Goal: Task Accomplishment & Management: Manage account settings

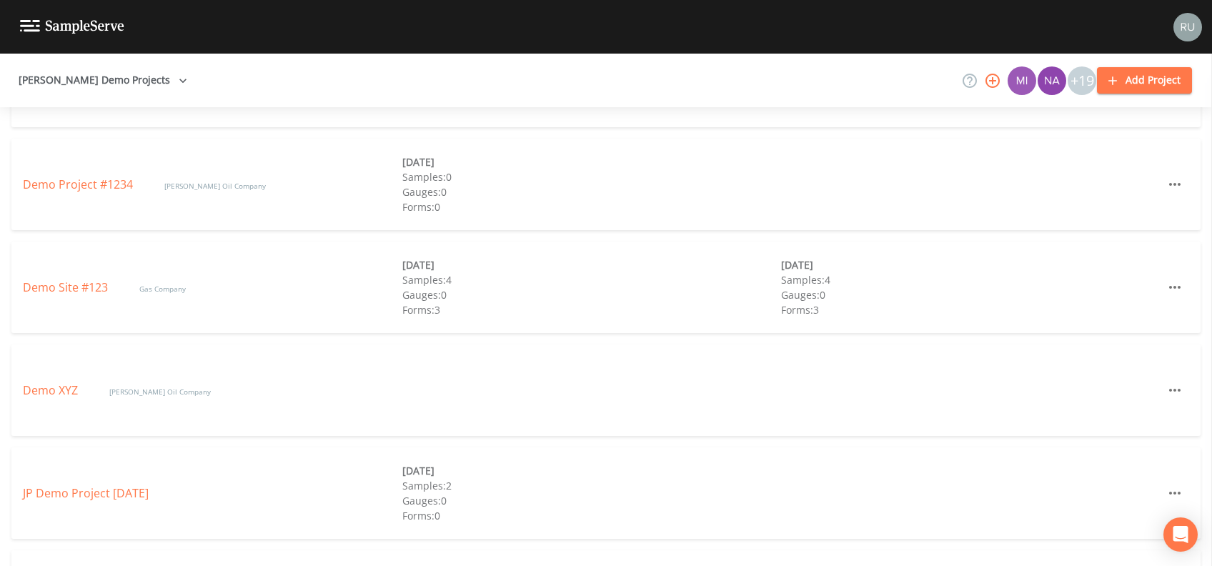
scroll to position [667, 0]
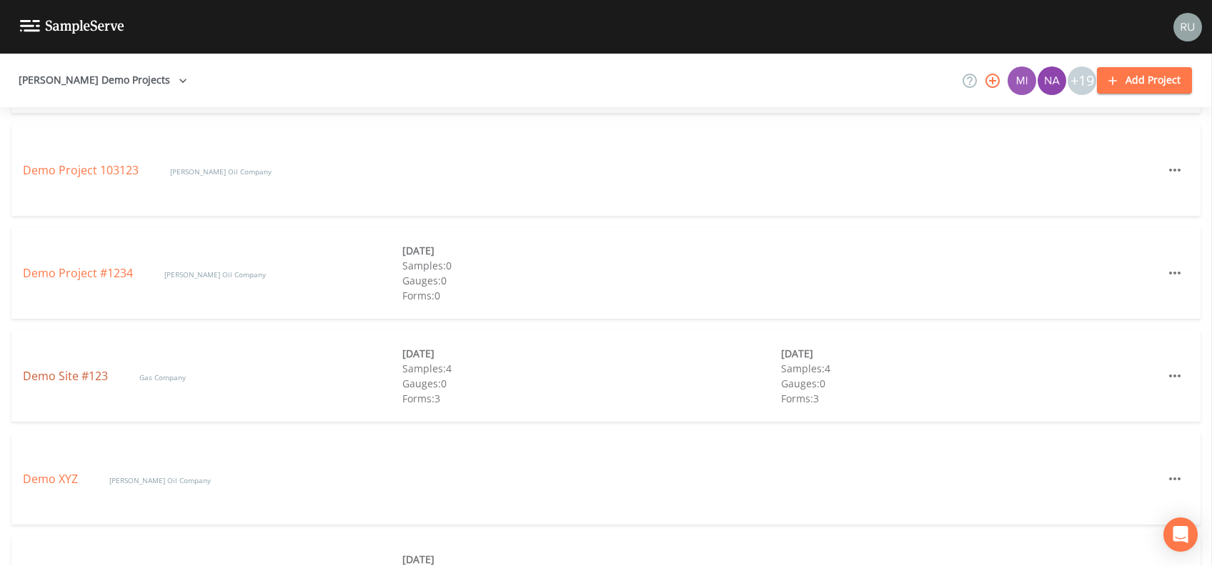
click at [74, 377] on link "Demo Site #123" at bounding box center [67, 376] width 88 height 16
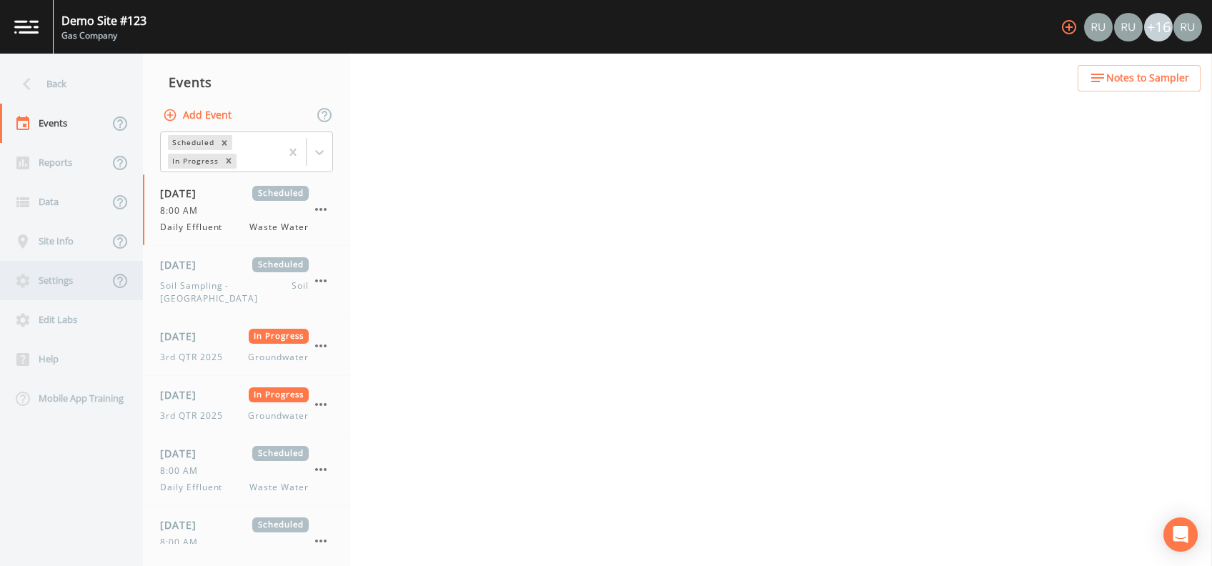
click at [64, 275] on div "Settings" at bounding box center [54, 280] width 109 height 39
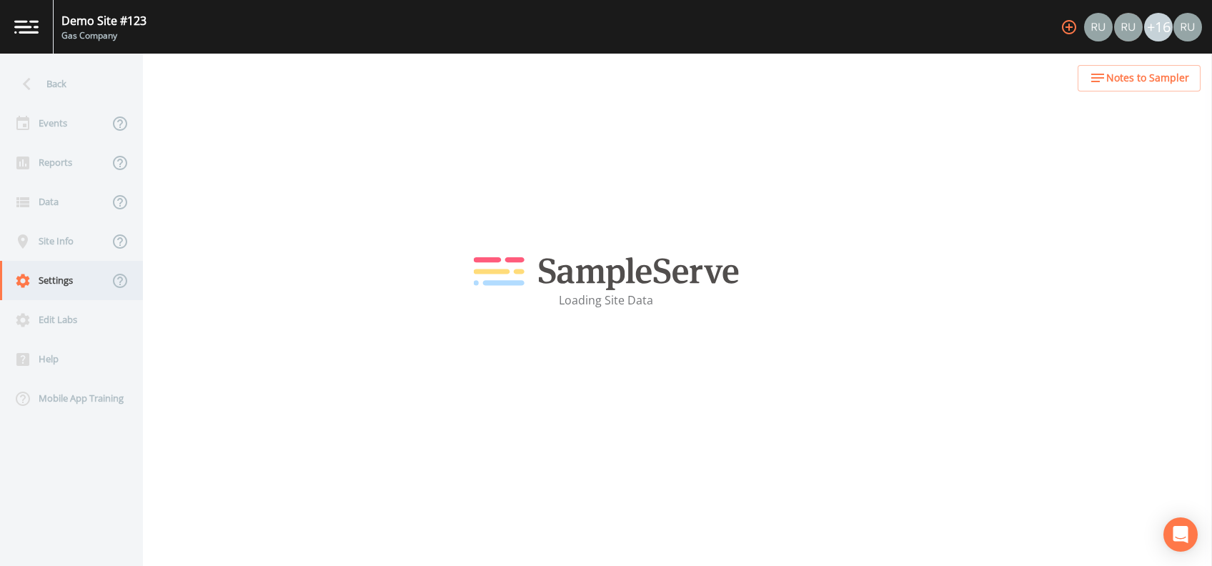
select select "47d45e13-a9d2-4a92-a30e-53aeb2a1ff48"
select select "[GEOGRAPHIC_DATA]"
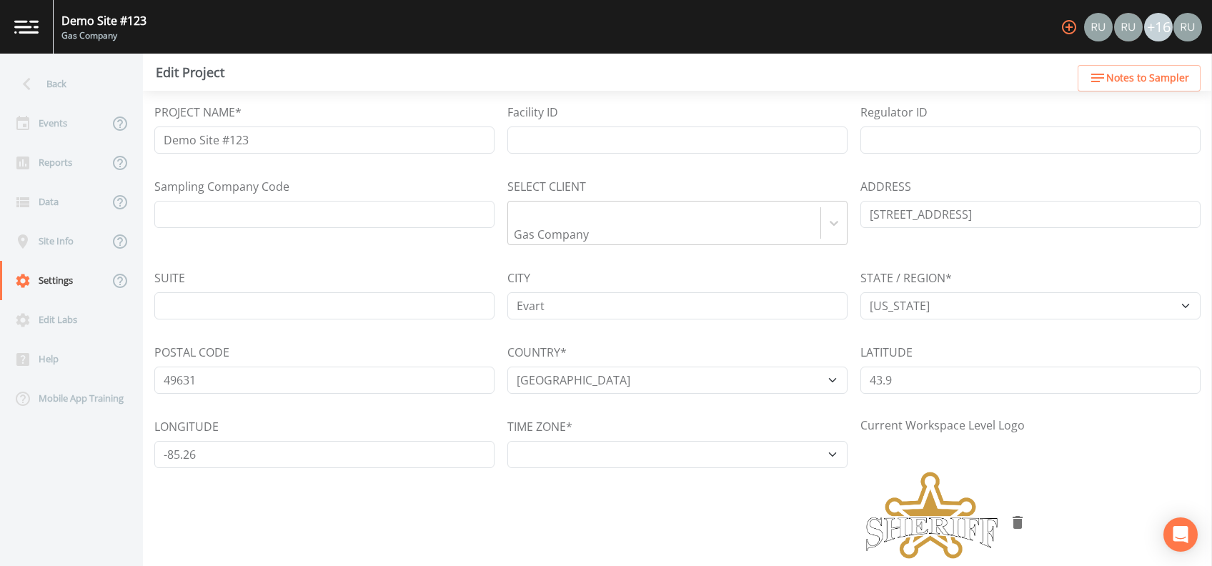
select select "America/New_York"
select select "Pour on ground"
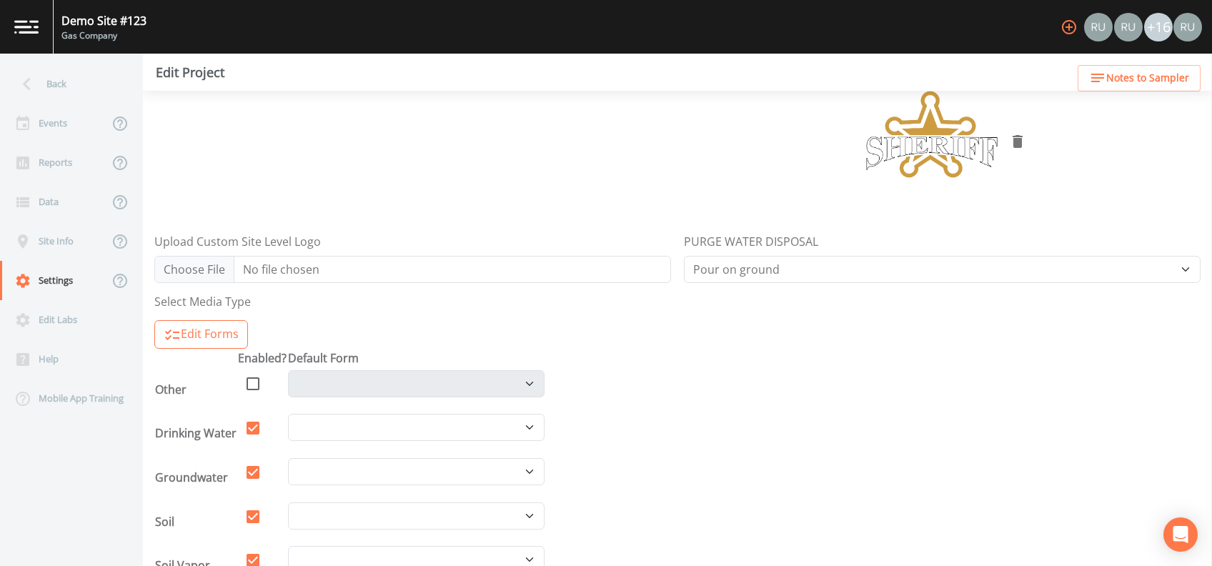
scroll to position [572, 0]
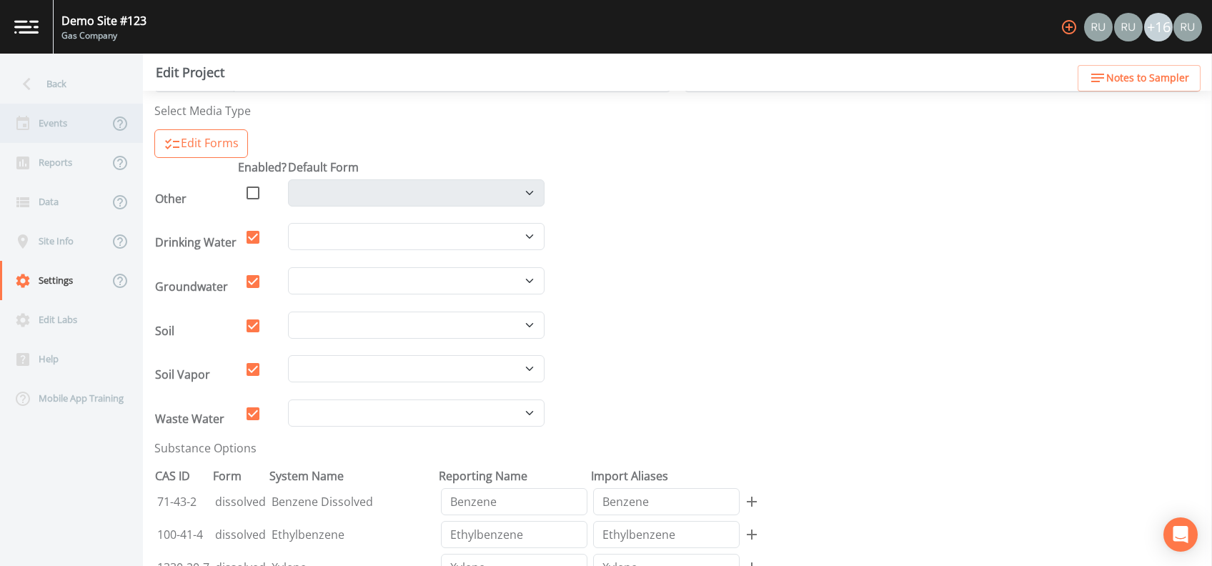
click at [61, 127] on div "Events" at bounding box center [54, 123] width 109 height 39
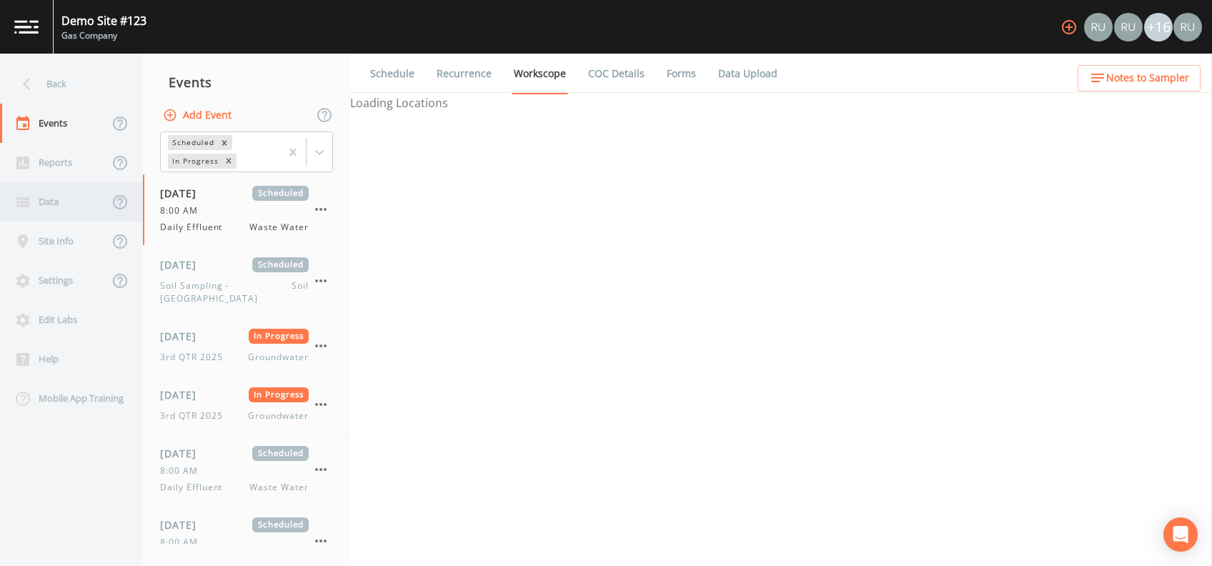
select select "092b3f94-5697-4c94-9891-da161916fdbb"
select select "b6a3c313-748b-4795-a028-792ad310bd60"
select select "4e3bf83b-94ef-4f8e-9ae1-99497c3e212a"
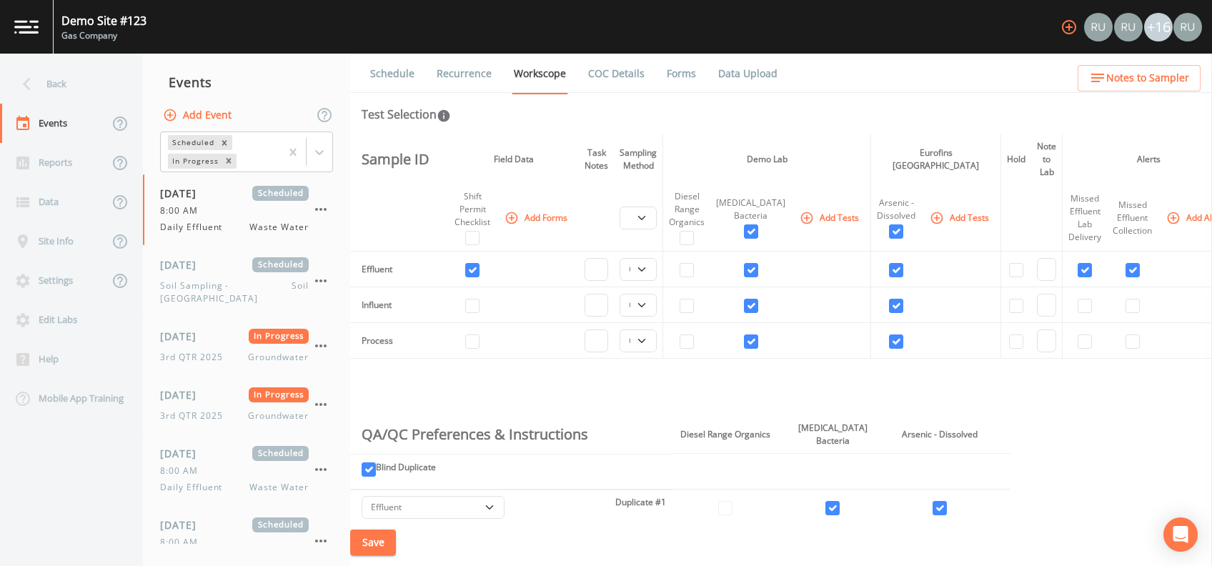
click at [1069, 29] on icon "button" at bounding box center [1069, 27] width 14 height 14
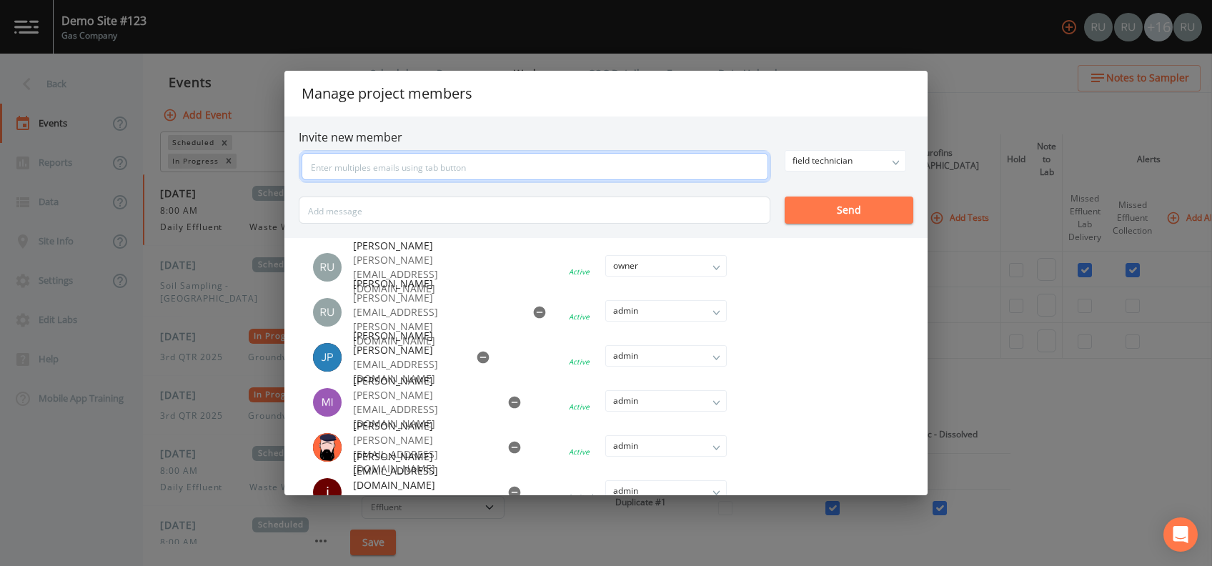
click at [416, 168] on input "text" at bounding box center [535, 166] width 467 height 27
paste input "[EMAIL_ADDRESS][DOMAIN_NAME]"
type input "[EMAIL_ADDRESS][DOMAIN_NAME]"
click at [894, 160] on div "field technician owner admin field technician Send" at bounding box center [606, 187] width 615 height 74
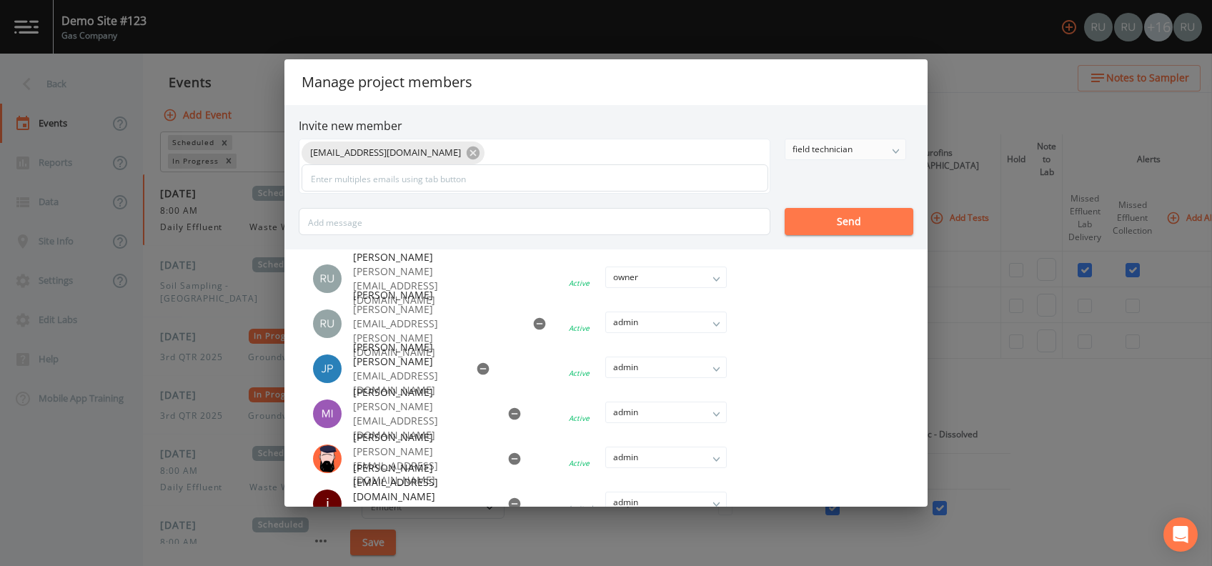
click at [891, 149] on div "field technician" at bounding box center [846, 149] width 120 height 20
click at [803, 201] on button "admin" at bounding box center [845, 199] width 120 height 21
click at [843, 222] on button "Send" at bounding box center [849, 221] width 129 height 27
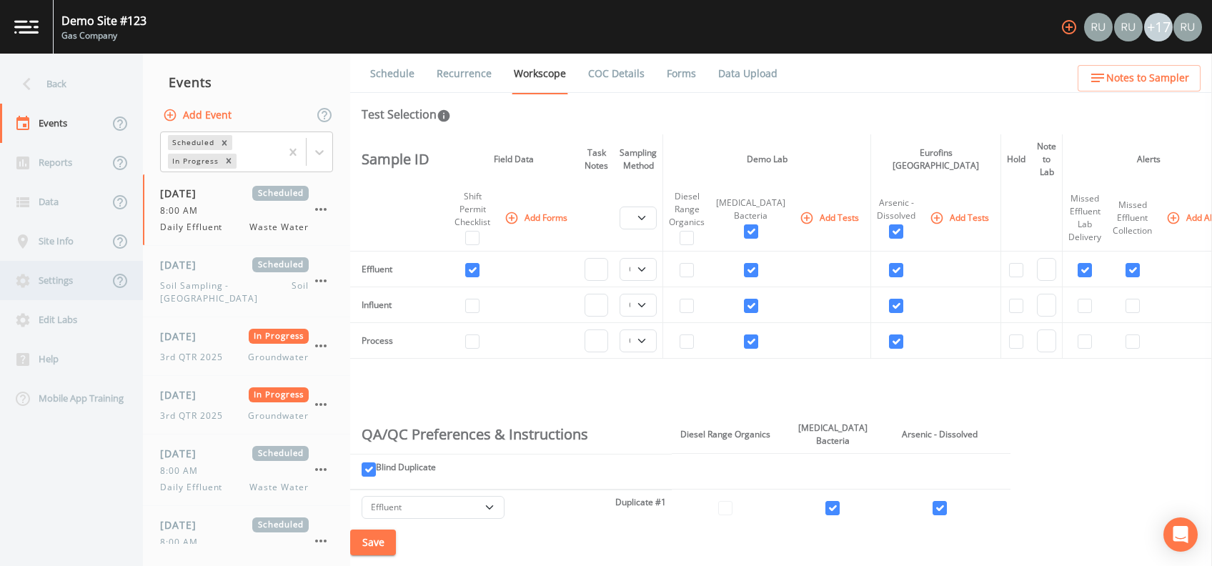
click at [63, 286] on div "Settings" at bounding box center [54, 280] width 109 height 39
select select "47d45e13-a9d2-4a92-a30e-53aeb2a1ff48"
select select "[GEOGRAPHIC_DATA]"
select select "America/New_York"
select select "Pour on ground"
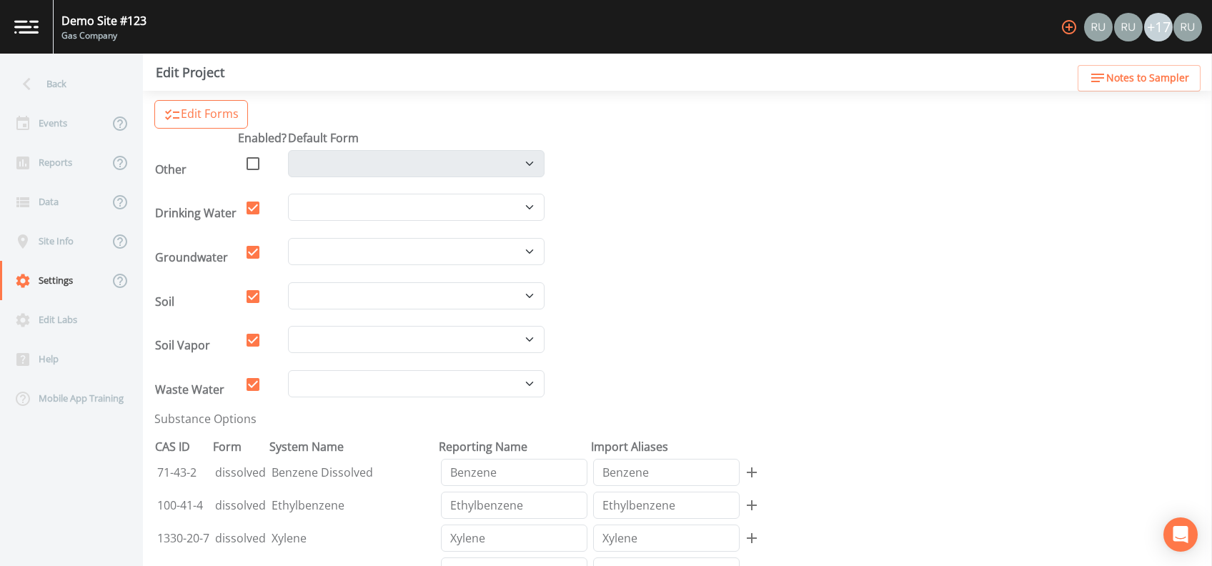
scroll to position [572, 0]
